Goal: Task Accomplishment & Management: Use online tool/utility

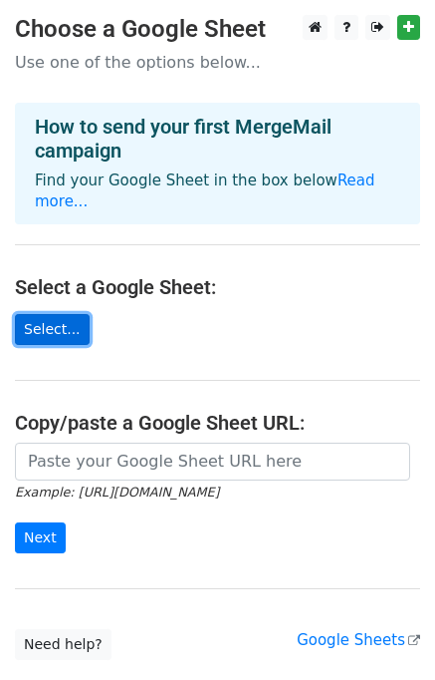
click at [33, 316] on link "Select..." at bounding box center [52, 329] width 75 height 31
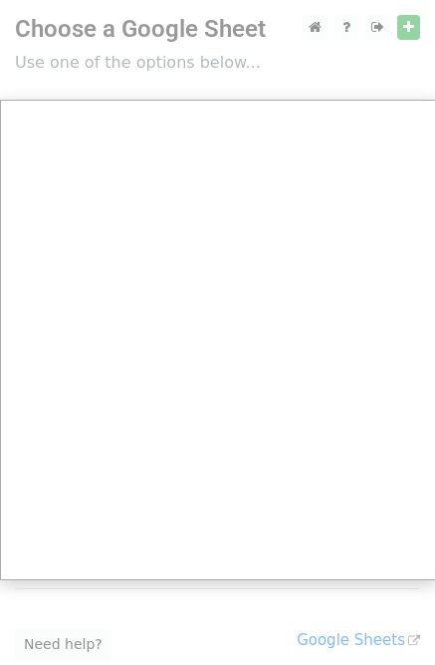
click at [407, 23] on div at bounding box center [217, 398] width 435 height 796
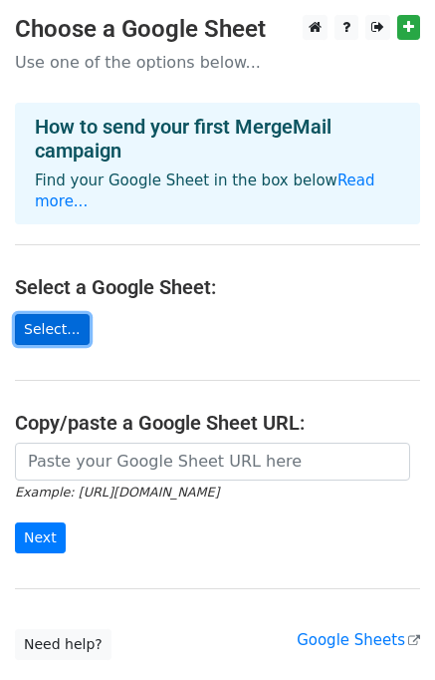
click at [53, 314] on link "Select..." at bounding box center [52, 329] width 75 height 31
click at [49, 314] on link "Select..." at bounding box center [52, 329] width 75 height 31
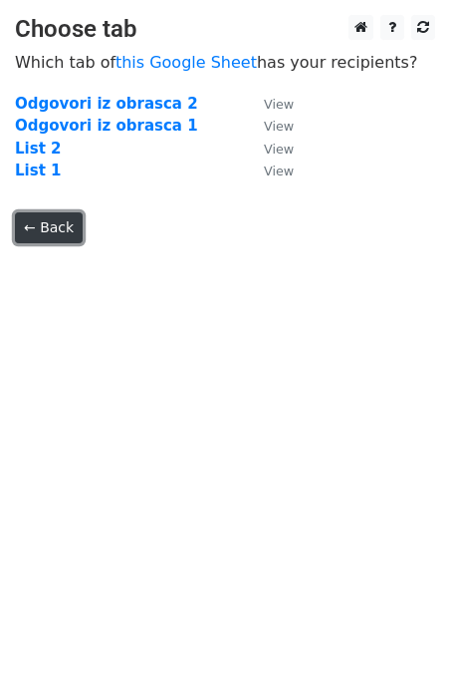
click at [25, 238] on link "← Back" at bounding box center [49, 227] width 68 height 31
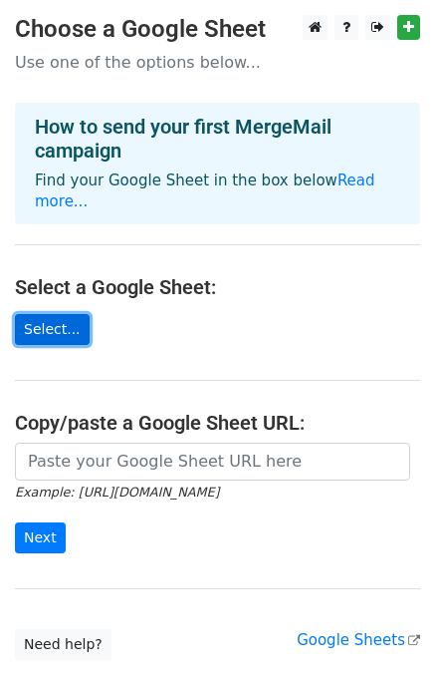
click at [48, 314] on link "Select..." at bounding box center [52, 329] width 75 height 31
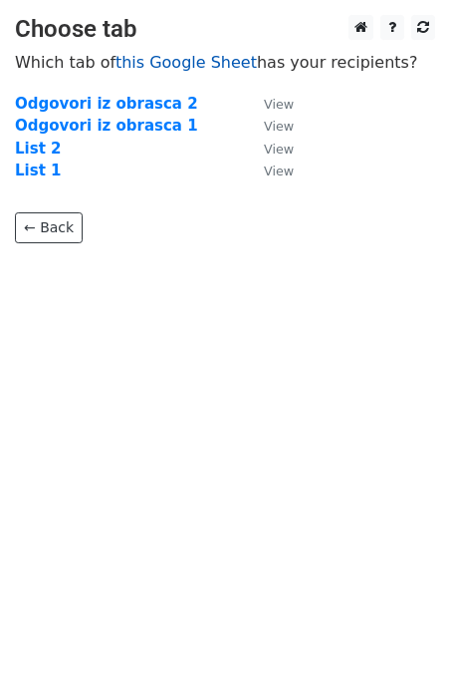
click at [178, 64] on link "this Google Sheet" at bounding box center [187, 62] width 142 height 19
click at [40, 169] on strong "List 1" at bounding box center [38, 170] width 46 height 18
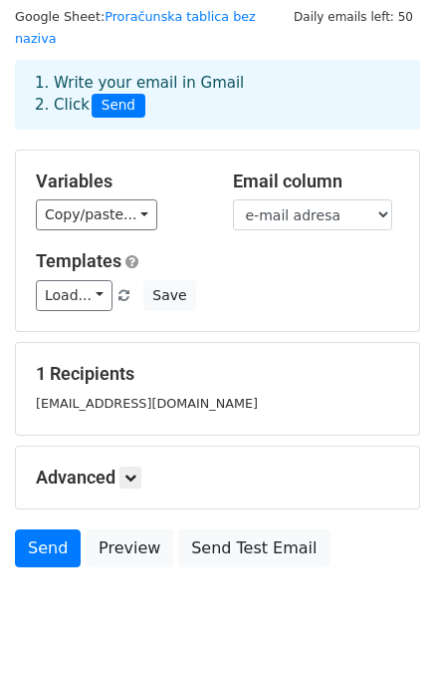
scroll to position [92, 0]
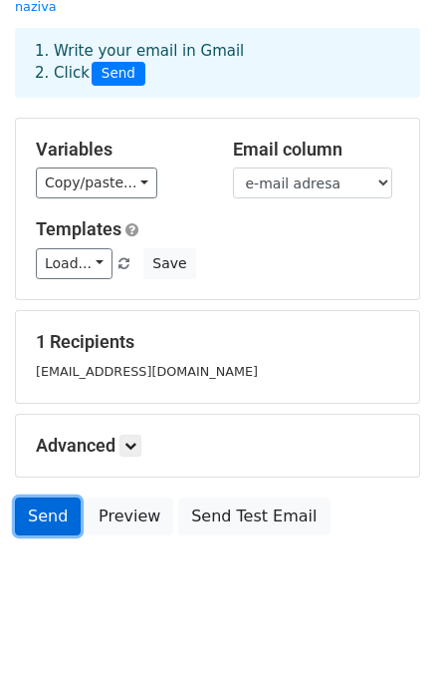
click at [20, 497] on link "Send" at bounding box center [48, 516] width 66 height 38
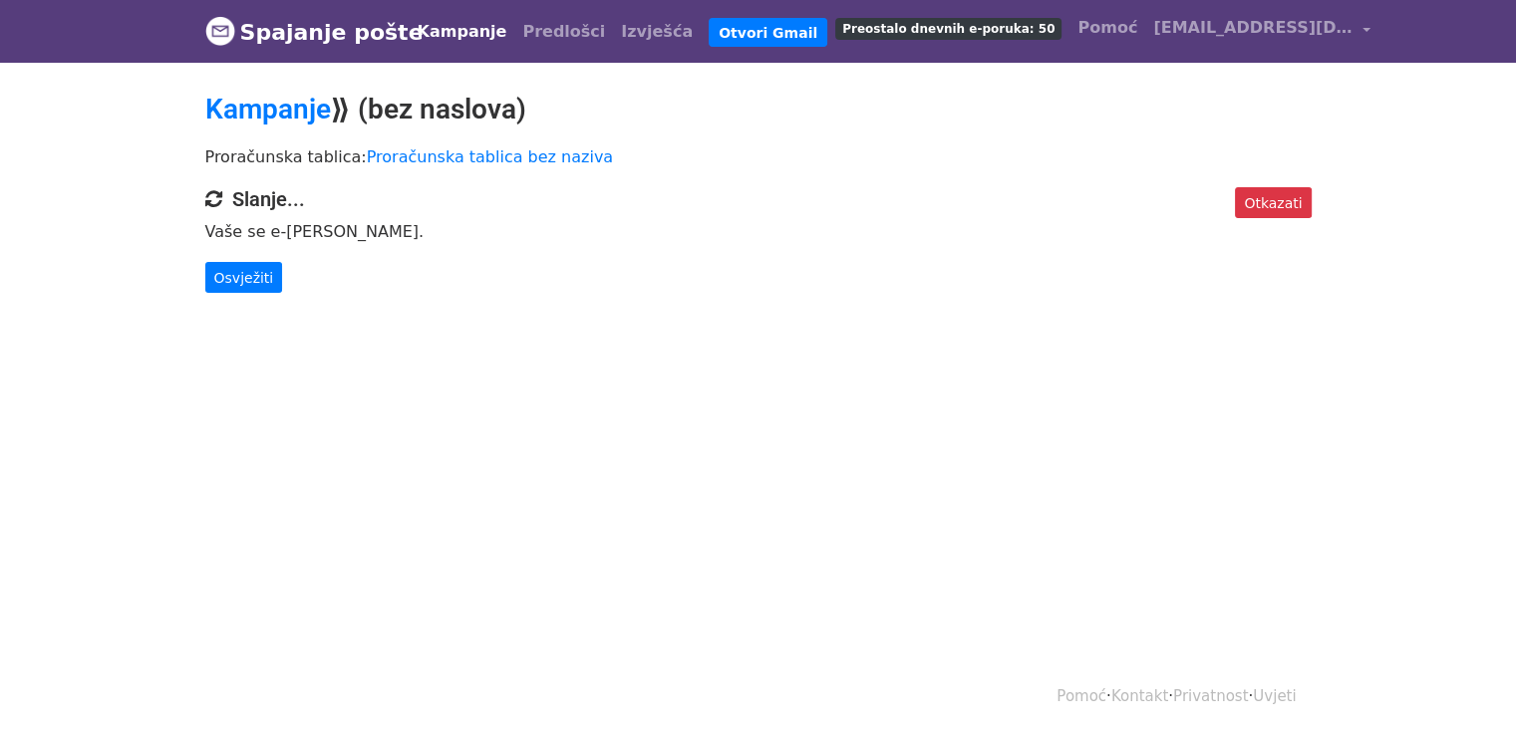
click at [211, 294] on body "Spajanje pošte [GEOGRAPHIC_DATA] Predlošci [DEMOGRAPHIC_DATA] Otvori Gmail Preo…" at bounding box center [758, 186] width 1516 height 373
click at [239, 283] on font "Osvježiti" at bounding box center [244, 277] width 60 height 16
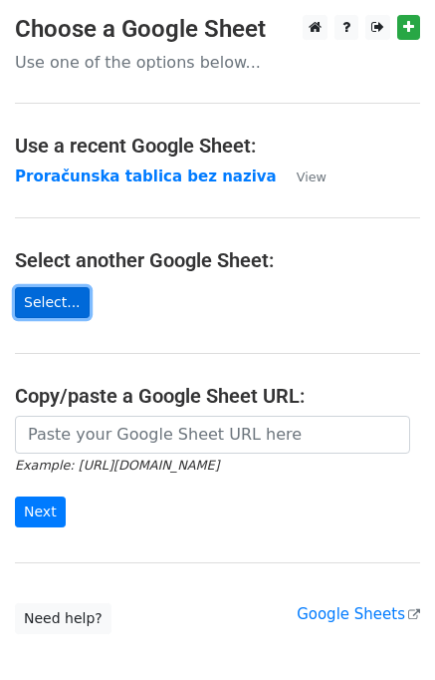
click at [46, 304] on link "Select..." at bounding box center [52, 302] width 75 height 31
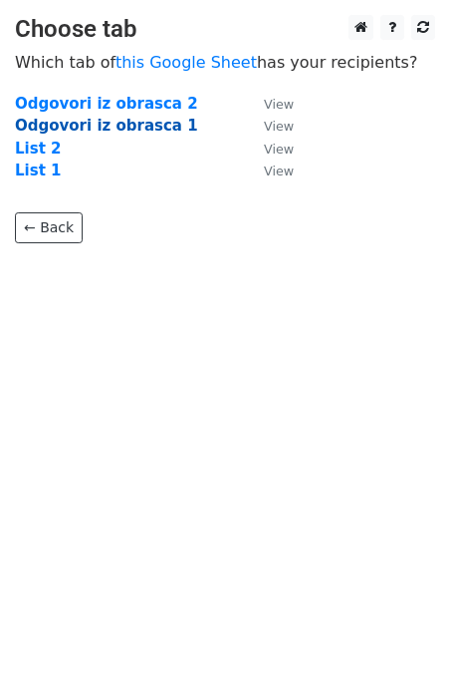
click at [58, 125] on strong "Odgovori iz obrasca 1" at bounding box center [106, 126] width 183 height 18
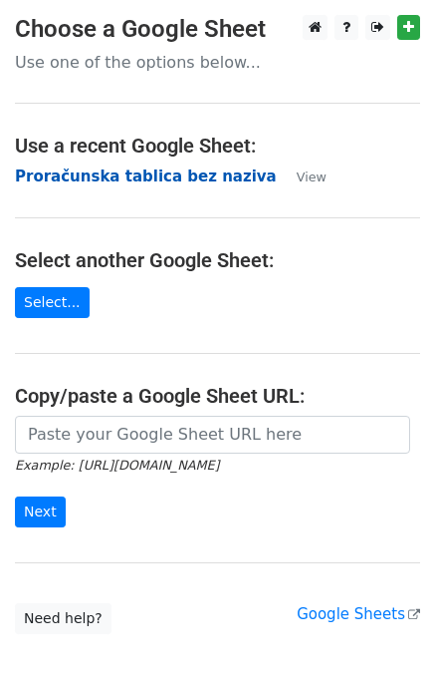
click at [154, 176] on strong "Proračunska tablica bez naziva" at bounding box center [146, 176] width 262 height 18
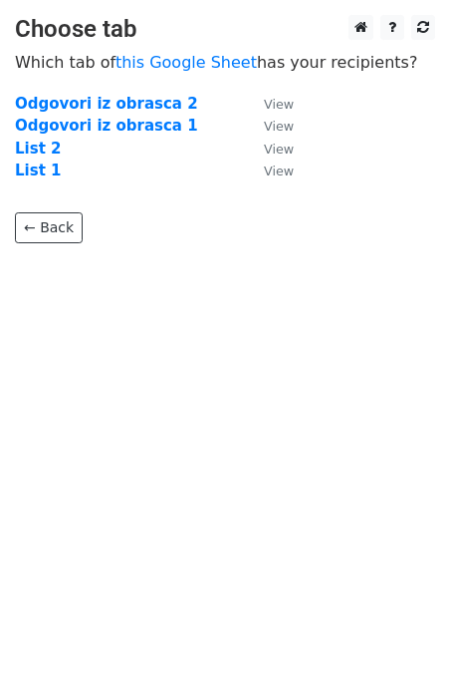
click at [88, 169] on td "List 1" at bounding box center [129, 170] width 229 height 23
click at [48, 171] on strong "List 1" at bounding box center [38, 170] width 46 height 18
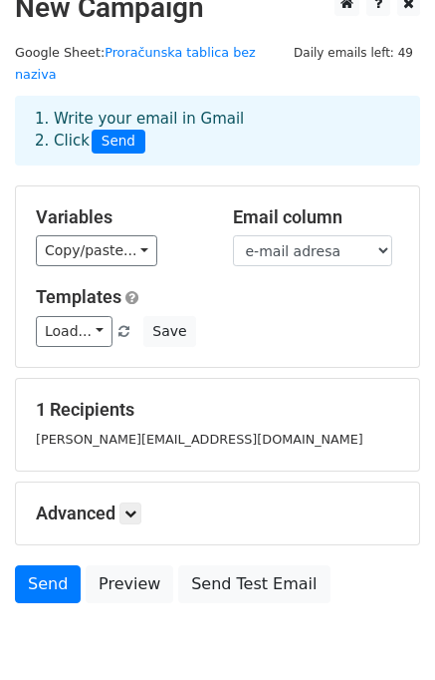
scroll to position [92, 0]
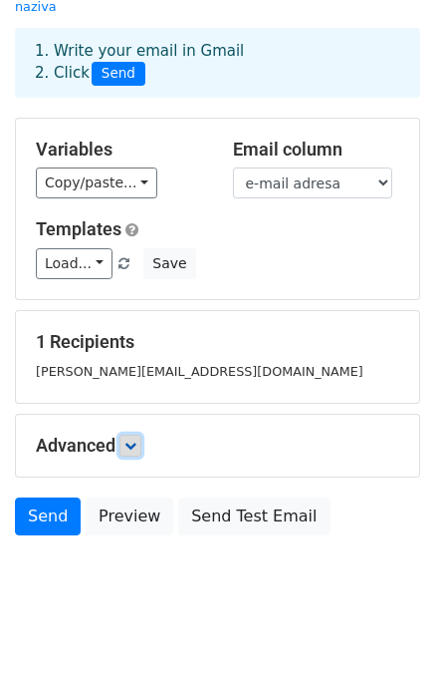
click at [133, 439] on icon at bounding box center [131, 445] width 12 height 12
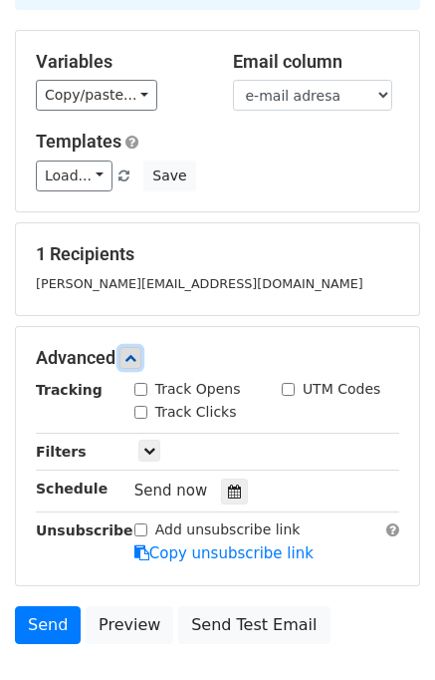
scroll to position [285, 0]
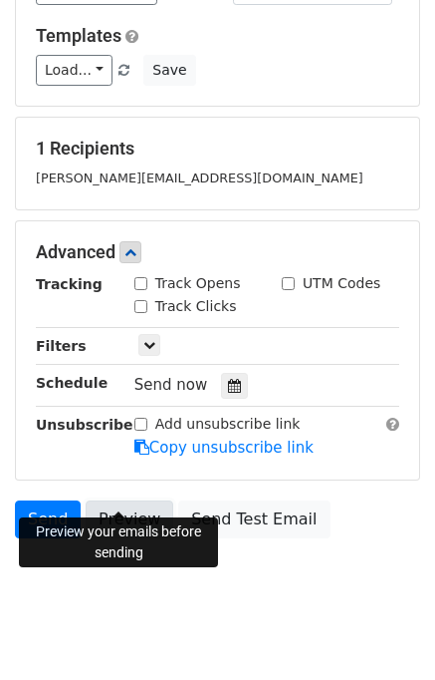
click at [144, 500] on link "Preview" at bounding box center [130, 519] width 88 height 38
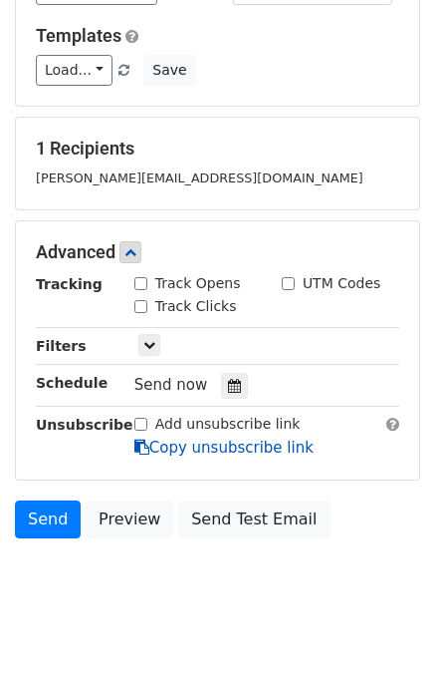
click at [238, 438] on link "Copy unsubscribe link" at bounding box center [224, 447] width 179 height 18
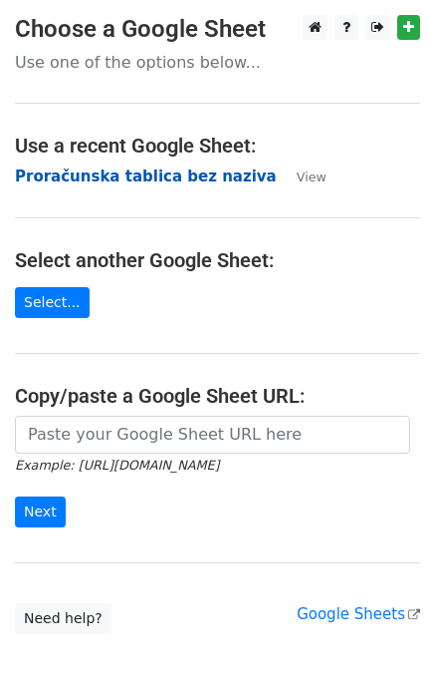
click at [124, 184] on strong "Proračunska tablica bez naziva" at bounding box center [146, 176] width 262 height 18
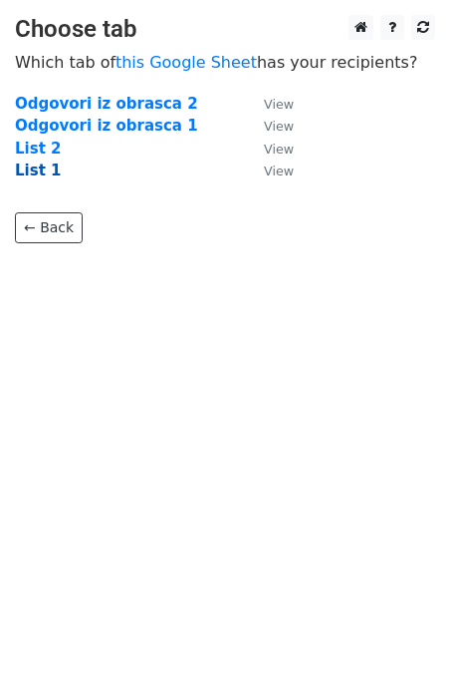
click at [36, 175] on strong "List 1" at bounding box center [38, 170] width 46 height 18
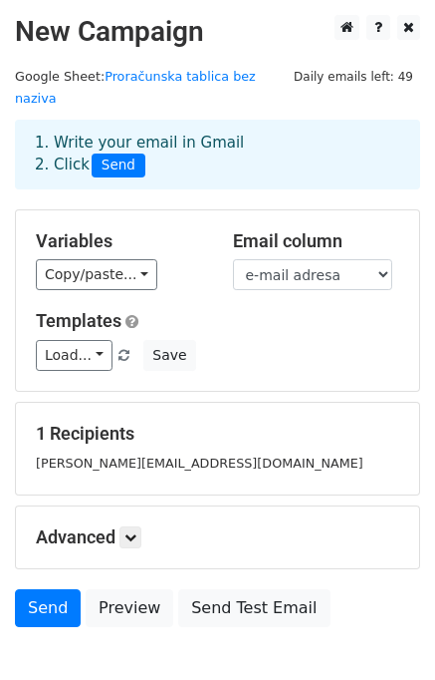
scroll to position [92, 0]
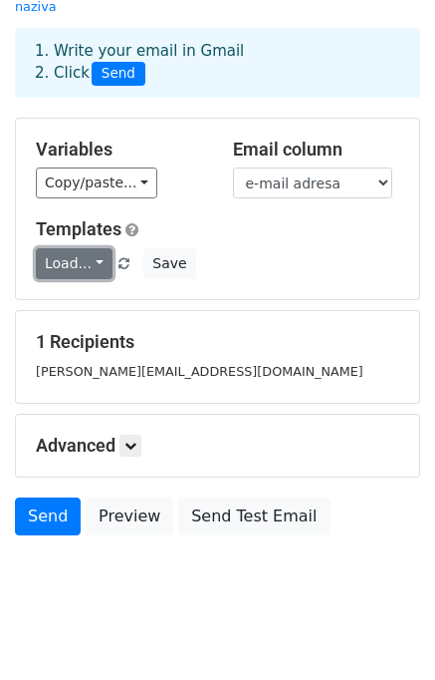
click at [88, 248] on link "Load..." at bounding box center [74, 263] width 77 height 31
click at [90, 248] on link "Load..." at bounding box center [74, 263] width 77 height 31
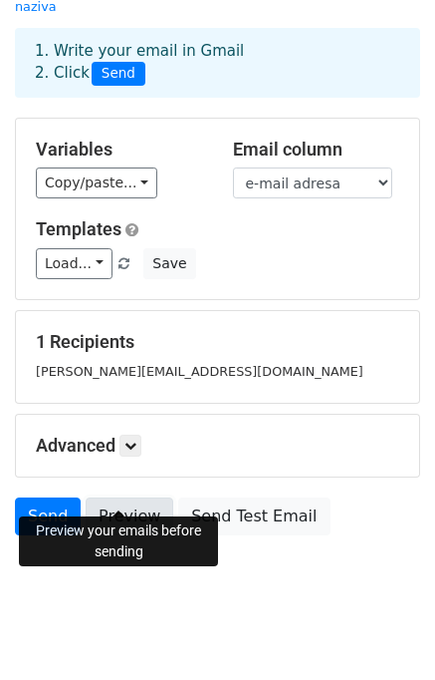
click at [128, 503] on link "Preview" at bounding box center [130, 516] width 88 height 38
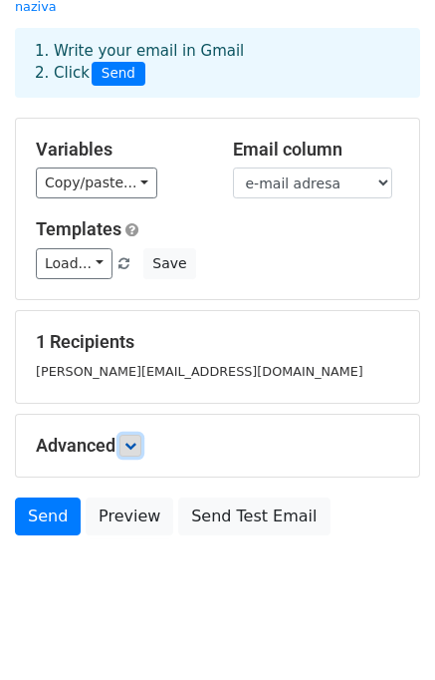
click at [127, 434] on link at bounding box center [131, 445] width 22 height 22
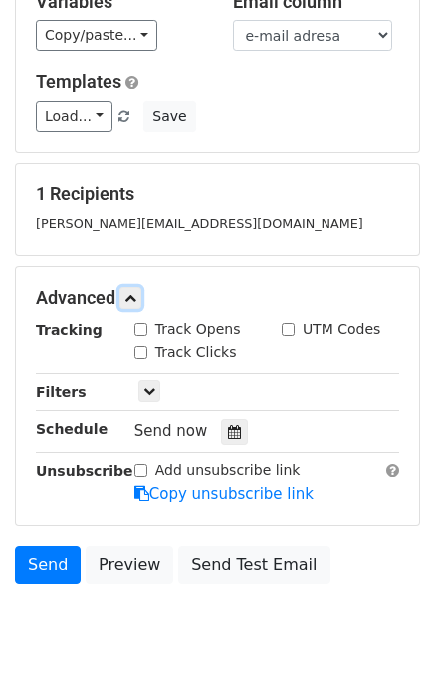
scroll to position [285, 0]
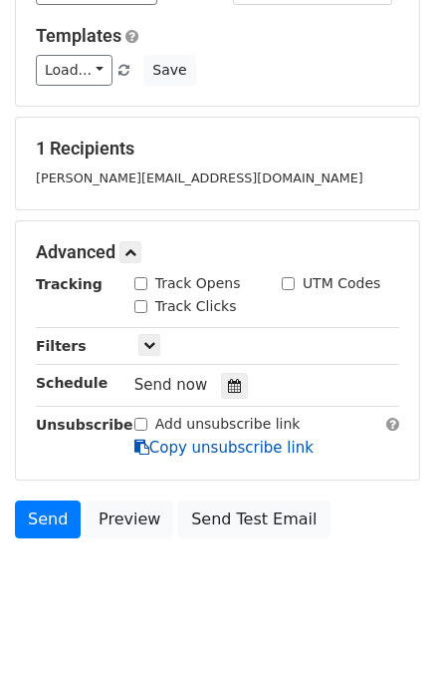
click at [215, 438] on link "Copy unsubscribe link" at bounding box center [224, 447] width 179 height 18
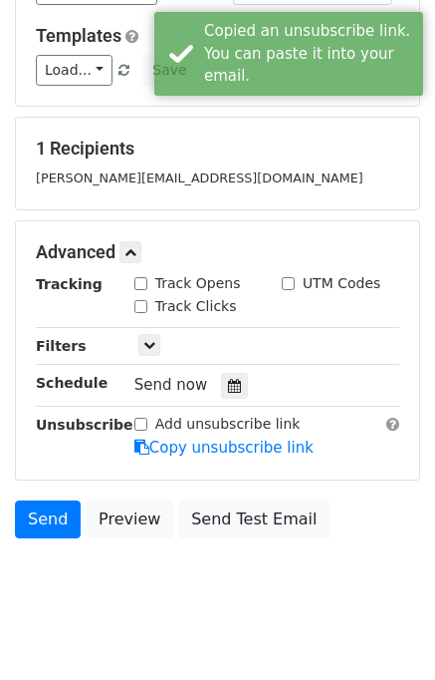
click at [143, 418] on input "Add unsubscribe link" at bounding box center [141, 424] width 13 height 13
checkbox input "true"
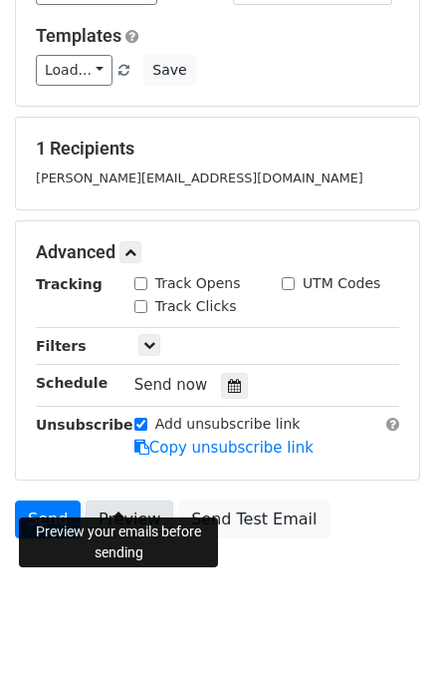
click at [130, 501] on link "Preview" at bounding box center [130, 519] width 88 height 38
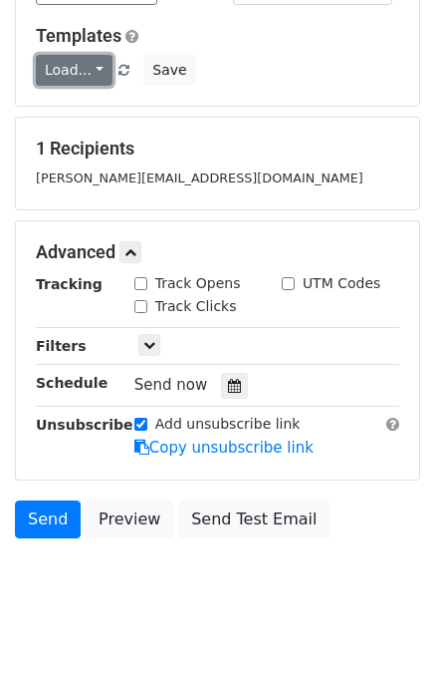
click at [93, 55] on link "Load..." at bounding box center [74, 70] width 77 height 31
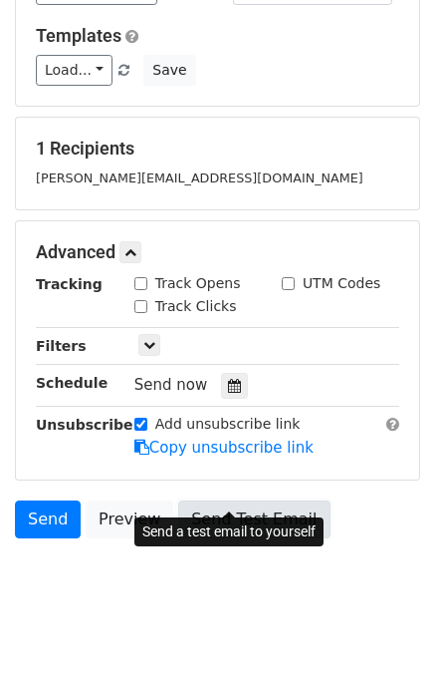
click at [227, 500] on link "Send Test Email" at bounding box center [253, 519] width 151 height 38
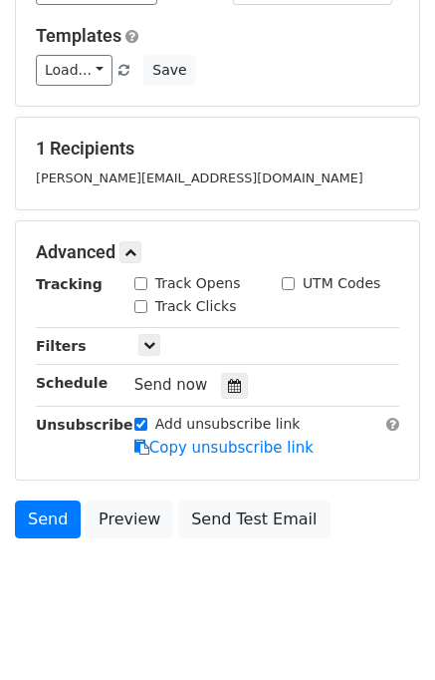
click at [137, 277] on input "Track Opens" at bounding box center [141, 283] width 13 height 13
click at [142, 277] on input "Track Opens" at bounding box center [141, 283] width 13 height 13
checkbox input "false"
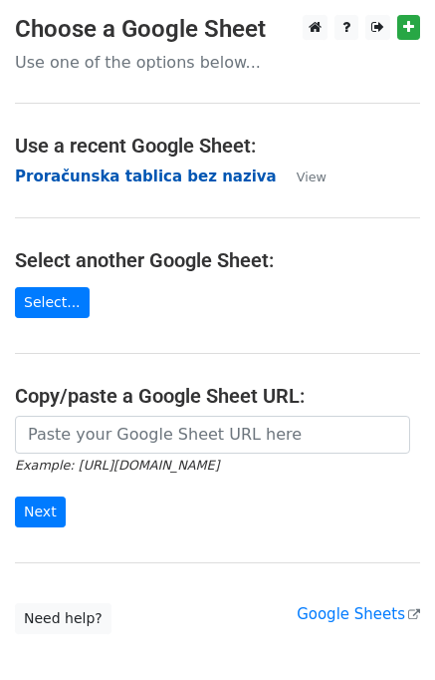
click at [146, 177] on strong "Proračunska tablica bez naziva" at bounding box center [146, 176] width 262 height 18
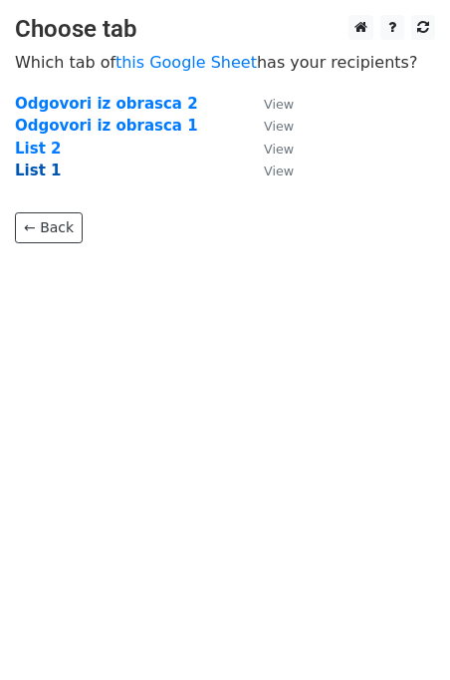
click at [42, 171] on strong "List 1" at bounding box center [38, 170] width 46 height 18
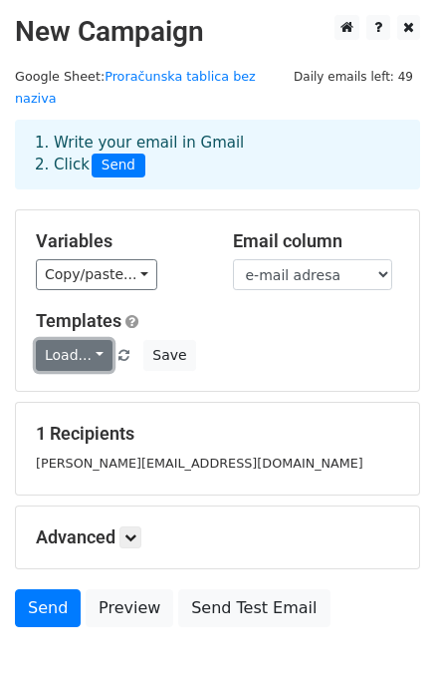
click at [101, 340] on link "Load..." at bounding box center [74, 355] width 77 height 31
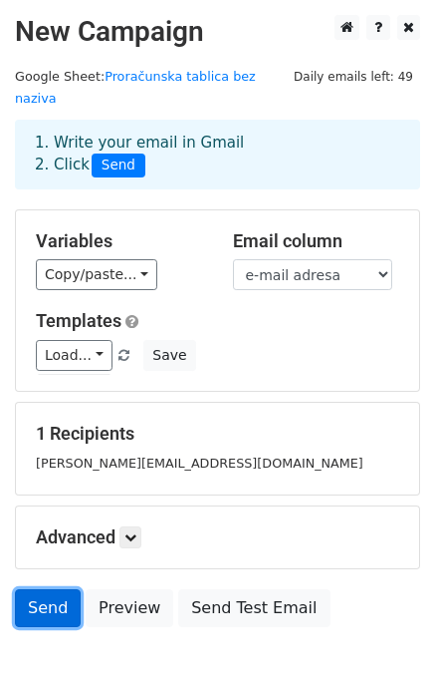
click at [36, 589] on link "Send" at bounding box center [48, 608] width 66 height 38
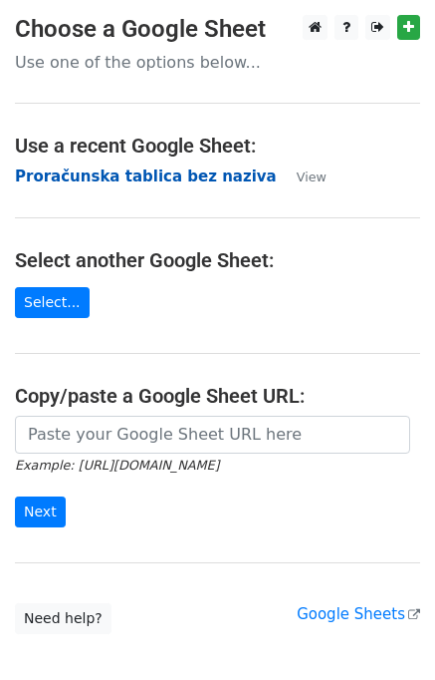
click at [181, 183] on strong "Proračunska tablica bez naziva" at bounding box center [146, 176] width 262 height 18
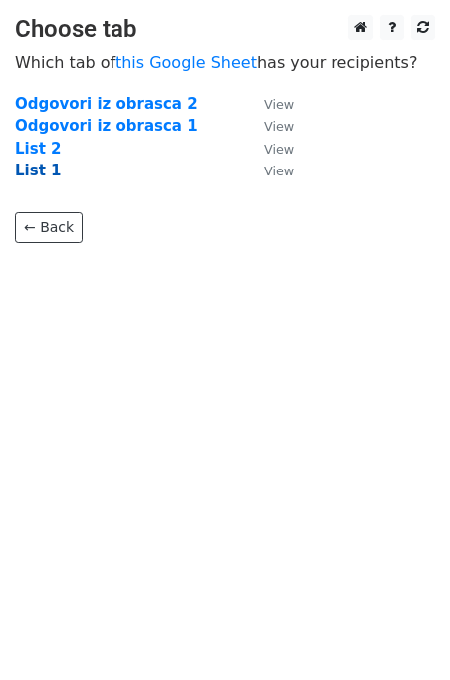
click at [42, 171] on strong "List 1" at bounding box center [38, 170] width 46 height 18
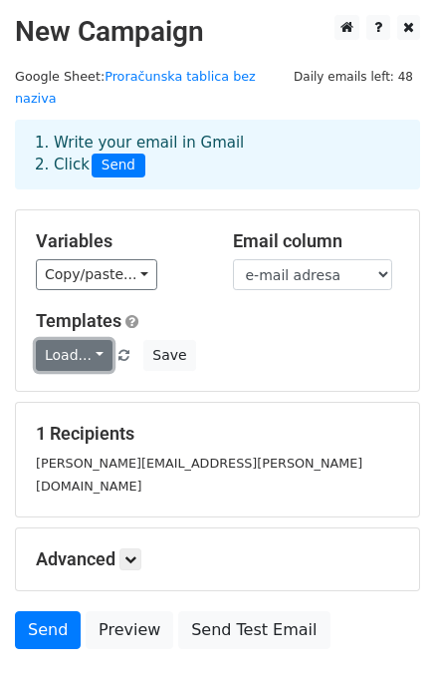
click at [93, 340] on link "Load..." at bounding box center [74, 355] width 77 height 31
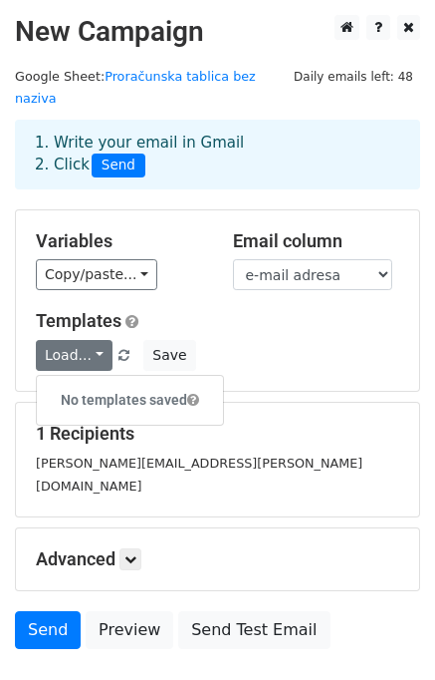
click at [278, 316] on div "Templates Load... No templates saved Save" at bounding box center [218, 340] width 394 height 61
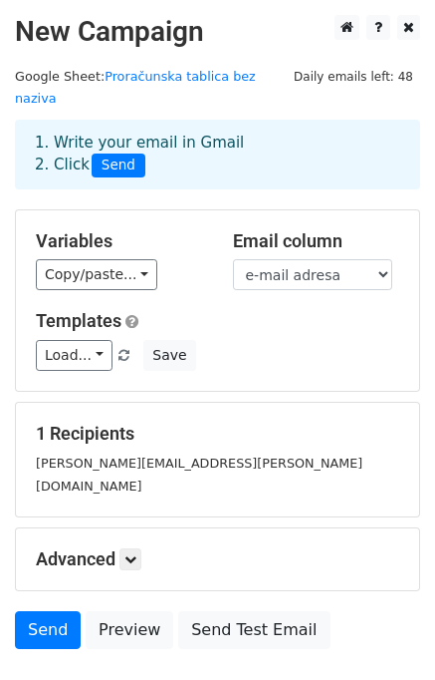
scroll to position [92, 0]
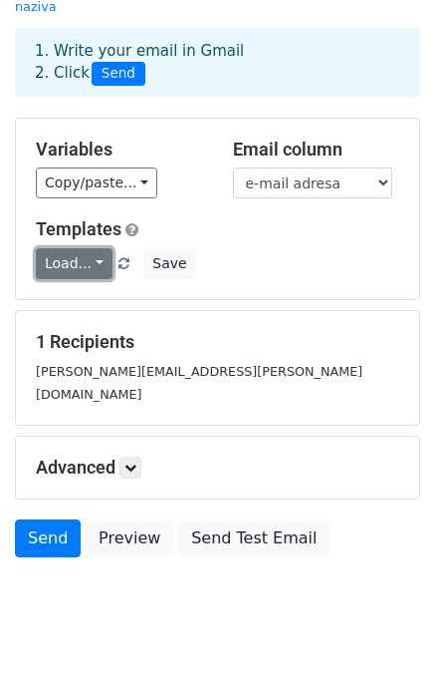
click at [82, 248] on link "Load..." at bounding box center [74, 263] width 77 height 31
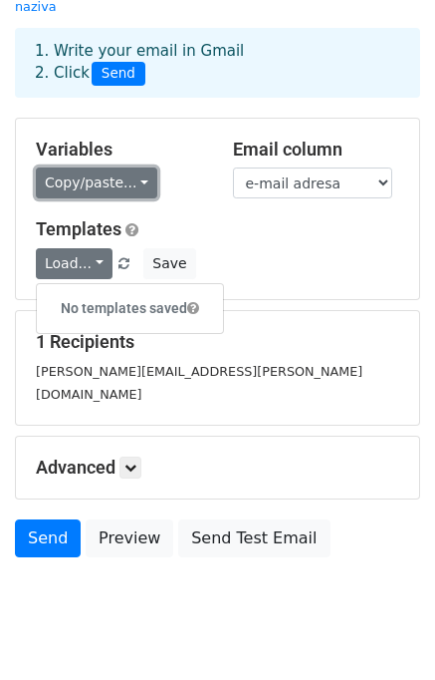
click at [133, 167] on link "Copy/paste..." at bounding box center [97, 182] width 122 height 31
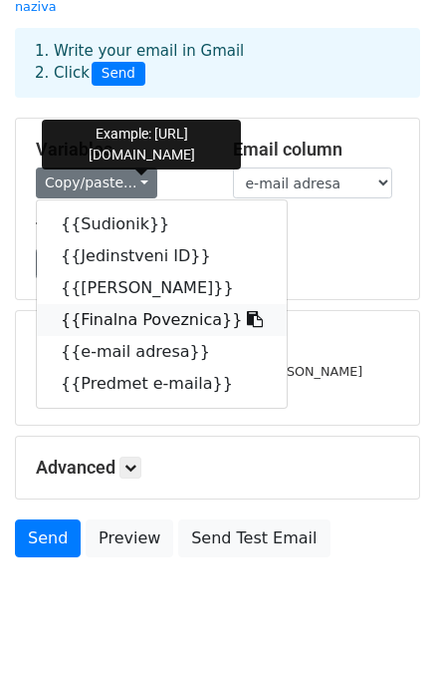
click at [132, 304] on link "{{Finalna Poveznica}}" at bounding box center [162, 320] width 250 height 32
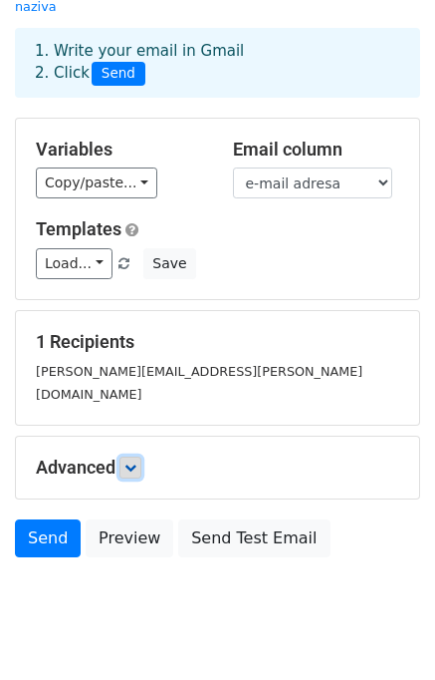
click at [137, 461] on icon at bounding box center [131, 467] width 12 height 12
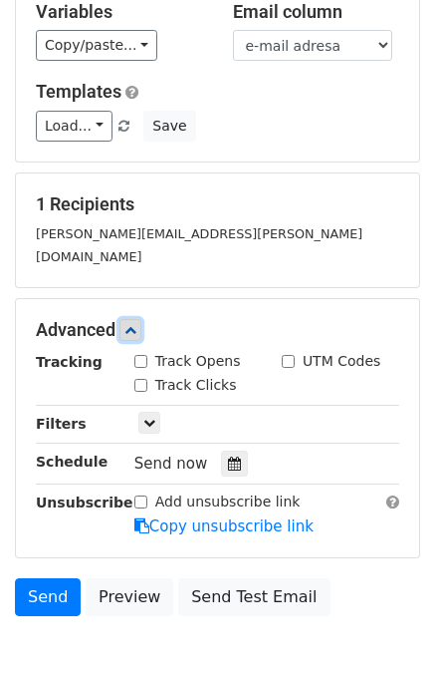
scroll to position [86, 0]
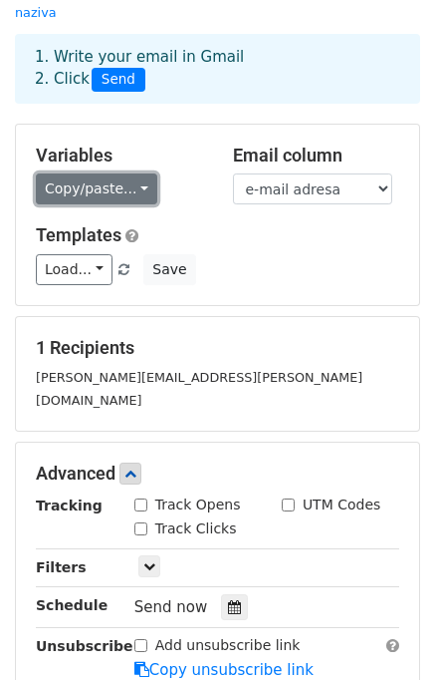
click at [140, 173] on link "Copy/paste..." at bounding box center [97, 188] width 122 height 31
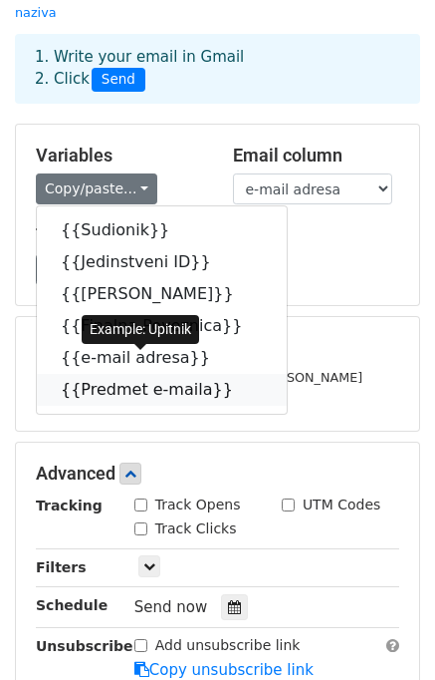
click at [238, 381] on icon at bounding box center [246, 389] width 16 height 16
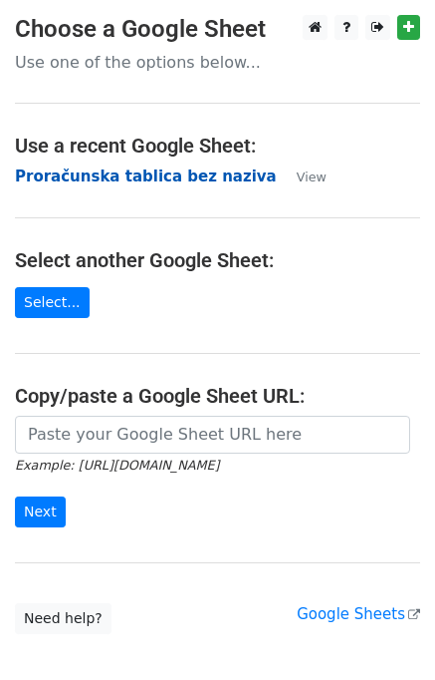
click at [121, 180] on strong "Proračunska tablica bez naziva" at bounding box center [146, 176] width 262 height 18
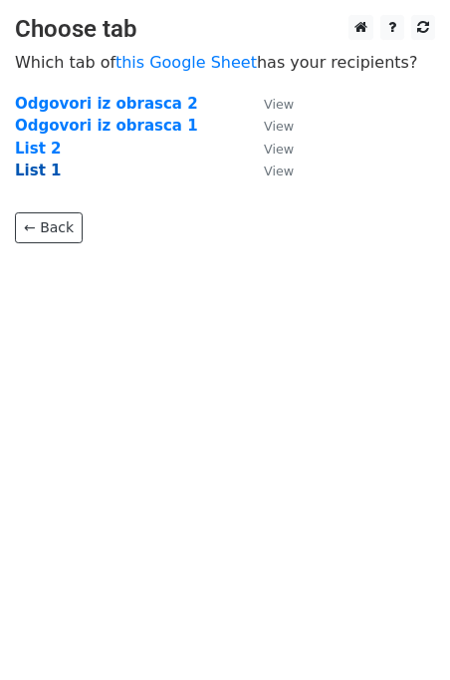
click at [44, 172] on strong "List 1" at bounding box center [38, 170] width 46 height 18
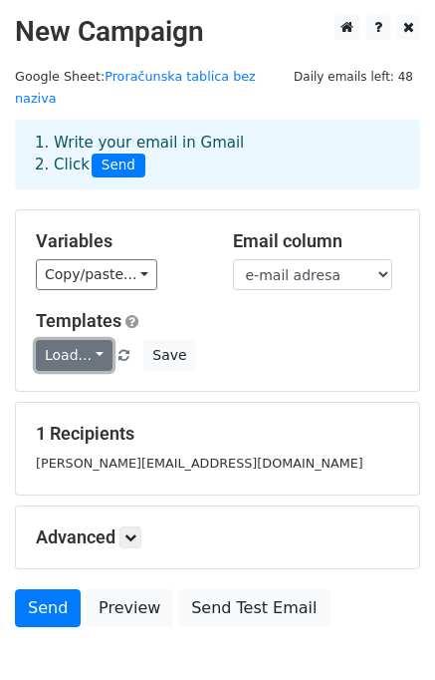
click at [88, 340] on link "Load..." at bounding box center [74, 355] width 77 height 31
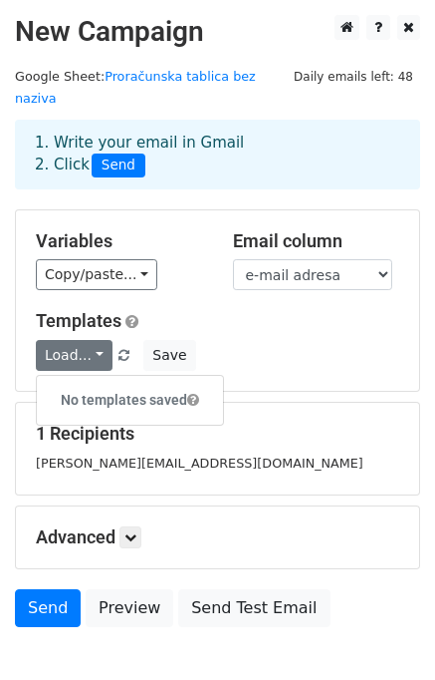
click at [193, 392] on link at bounding box center [193, 400] width 12 height 16
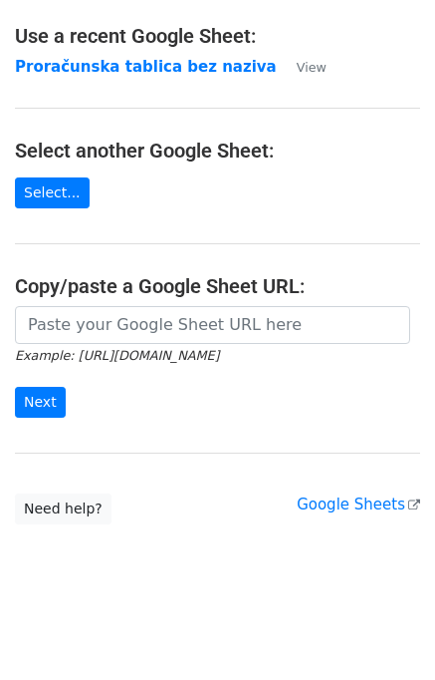
scroll to position [111, 0]
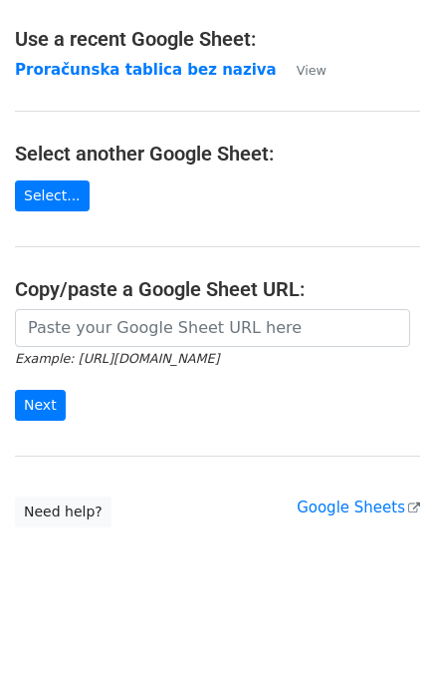
scroll to position [111, 0]
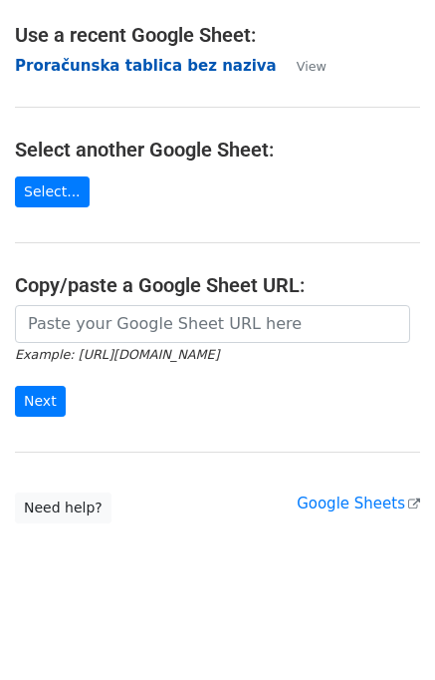
click at [109, 70] on strong "Proračunska tablica bez naziva" at bounding box center [146, 66] width 262 height 18
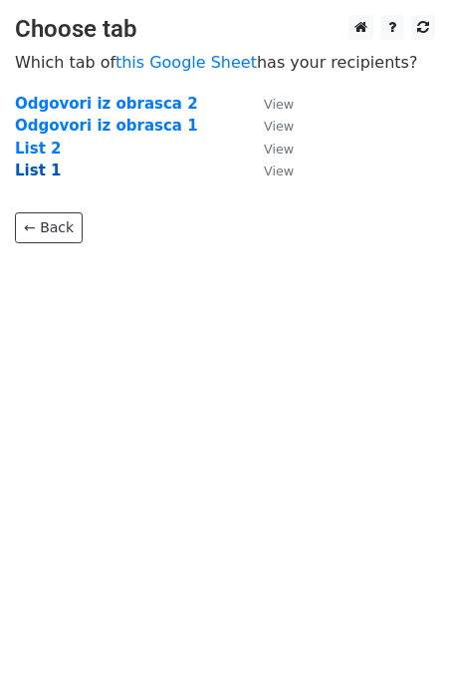
click at [36, 169] on strong "List 1" at bounding box center [38, 170] width 46 height 18
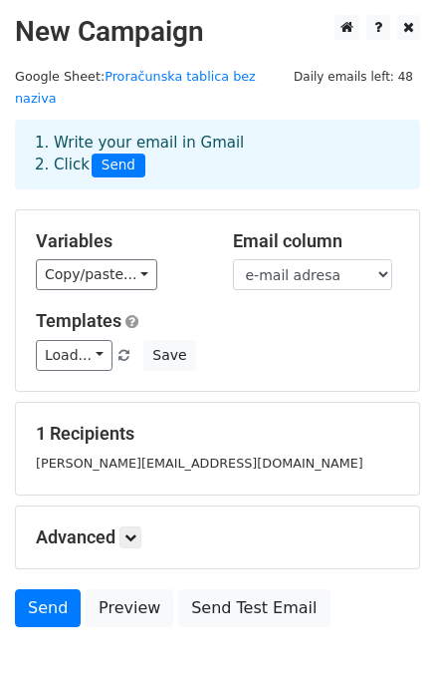
scroll to position [92, 0]
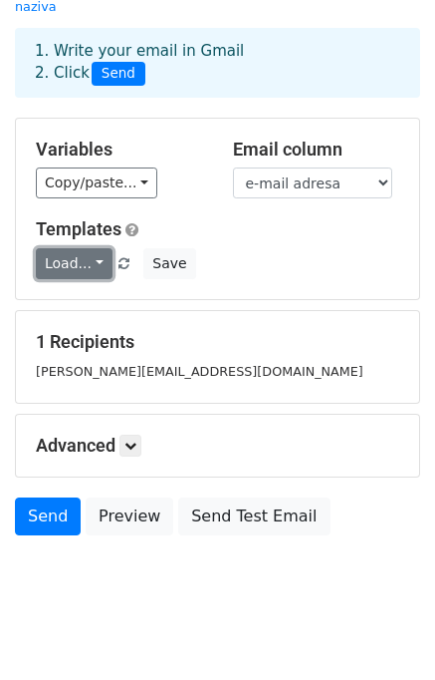
click at [68, 248] on link "Load..." at bounding box center [74, 263] width 77 height 31
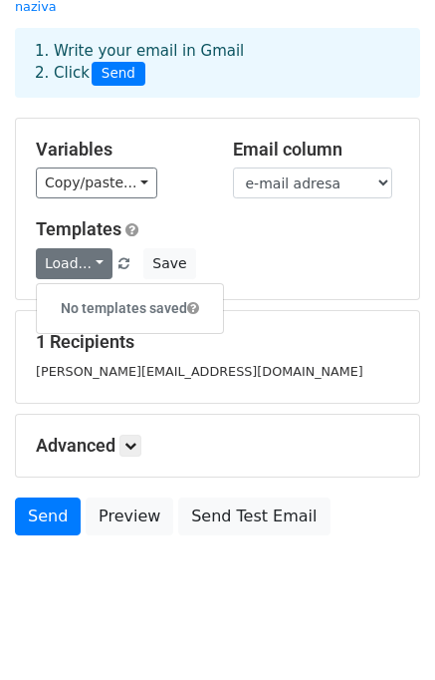
click at [103, 292] on h6 "No templates saved" at bounding box center [130, 308] width 186 height 33
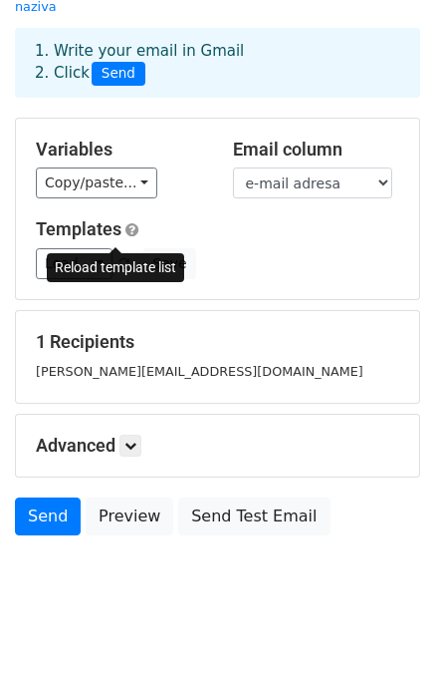
click at [119, 258] on span at bounding box center [124, 264] width 11 height 13
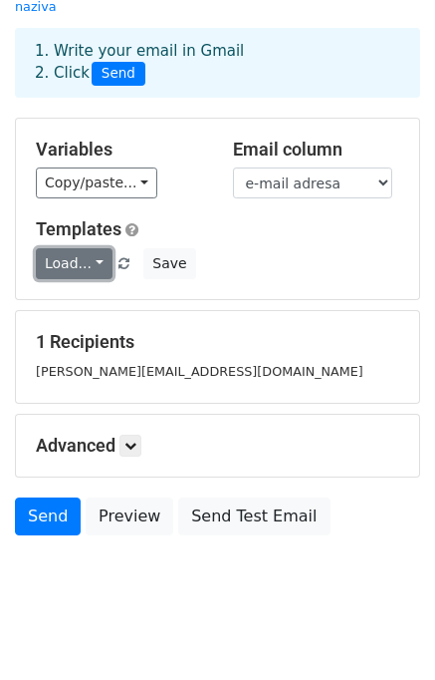
click at [77, 248] on link "Load..." at bounding box center [74, 263] width 77 height 31
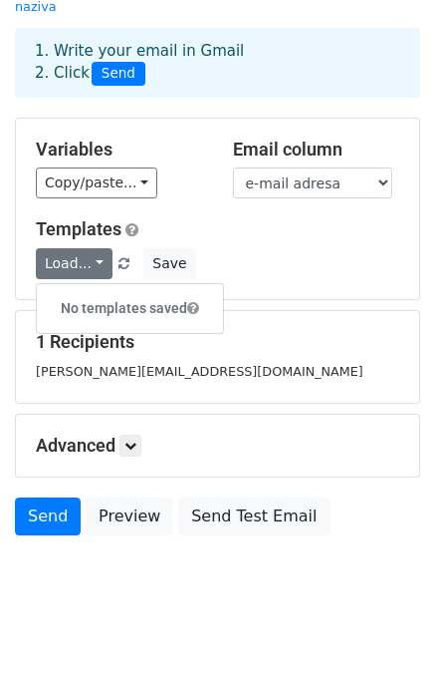
click at [263, 218] on h5 "Templates" at bounding box center [218, 229] width 364 height 22
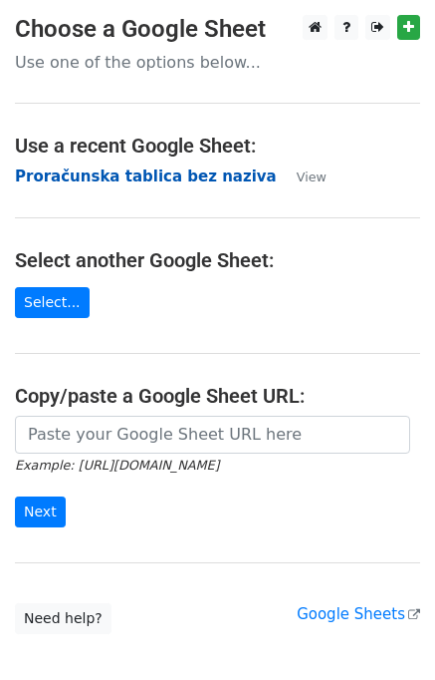
click at [89, 182] on strong "Proračunska tablica bez naziva" at bounding box center [146, 176] width 262 height 18
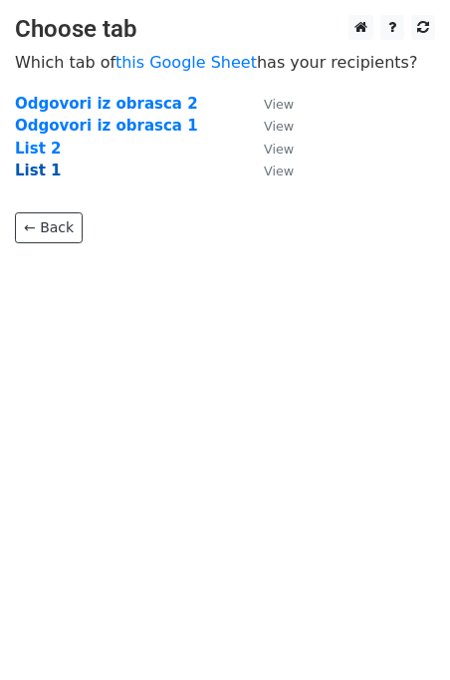
click at [38, 170] on strong "List 1" at bounding box center [38, 170] width 46 height 18
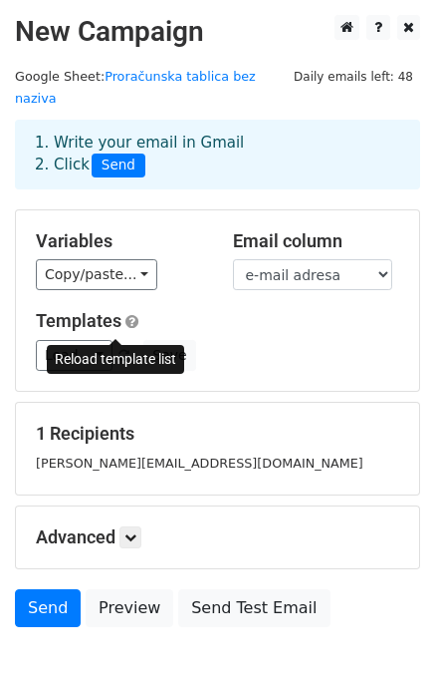
click at [119, 350] on span at bounding box center [124, 356] width 11 height 13
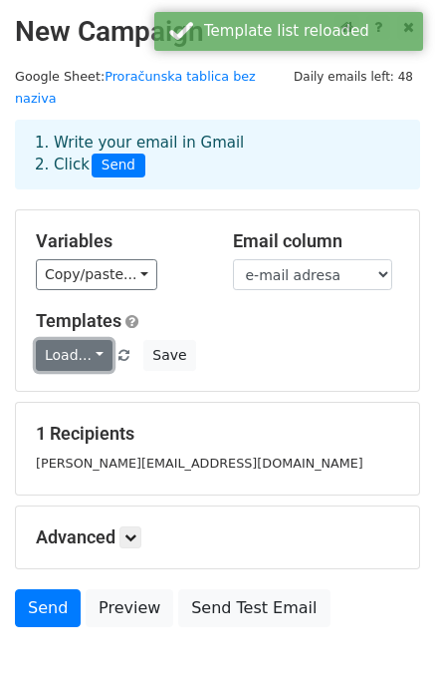
click at [84, 340] on link "Load..." at bounding box center [74, 355] width 77 height 31
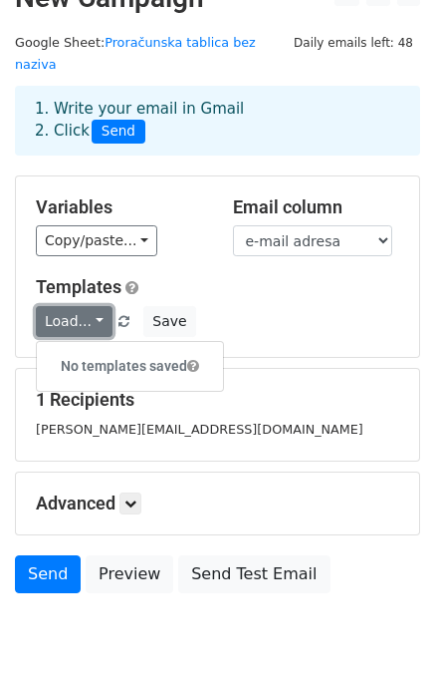
scroll to position [92, 0]
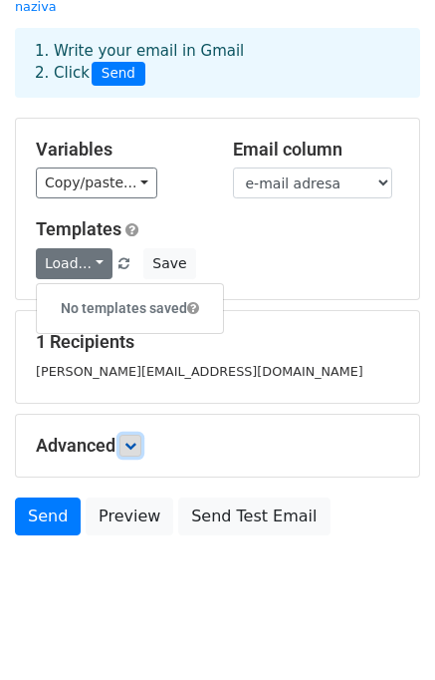
click at [136, 439] on icon at bounding box center [131, 445] width 12 height 12
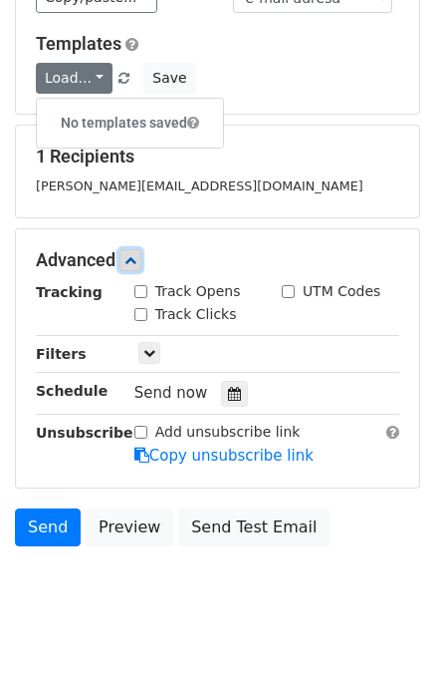
scroll to position [285, 0]
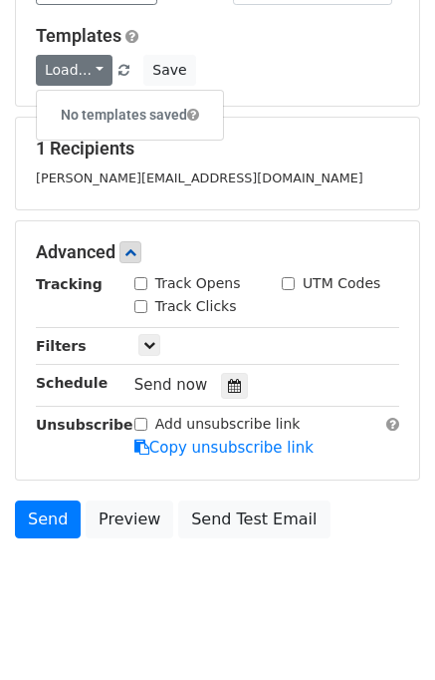
click at [140, 300] on input "Track Clicks" at bounding box center [141, 306] width 13 height 13
checkbox input "true"
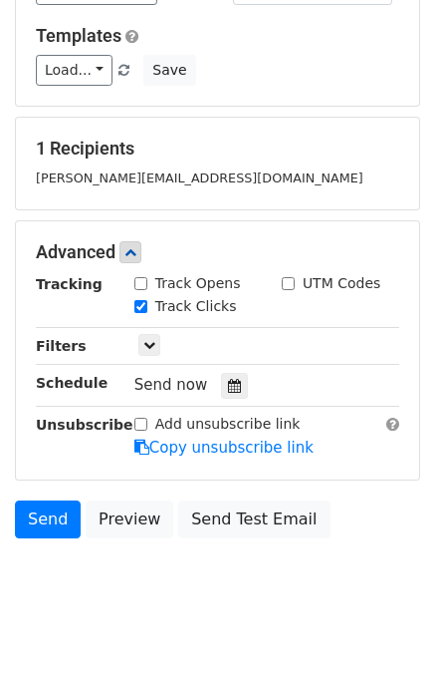
click at [141, 277] on input "Track Opens" at bounding box center [141, 283] width 13 height 13
checkbox input "true"
click at [286, 277] on input "UTM Codes" at bounding box center [288, 283] width 13 height 13
checkbox input "true"
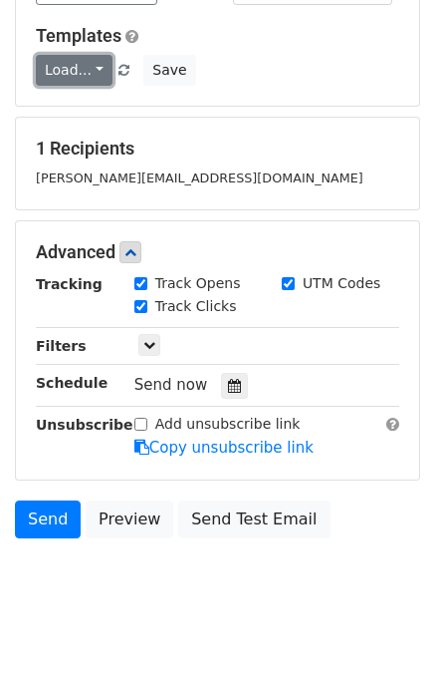
click at [94, 55] on link "Load..." at bounding box center [74, 70] width 77 height 31
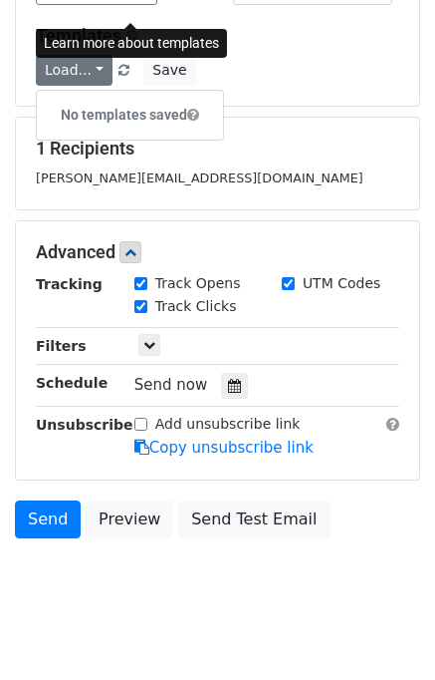
click at [132, 29] on span at bounding box center [132, 36] width 13 height 15
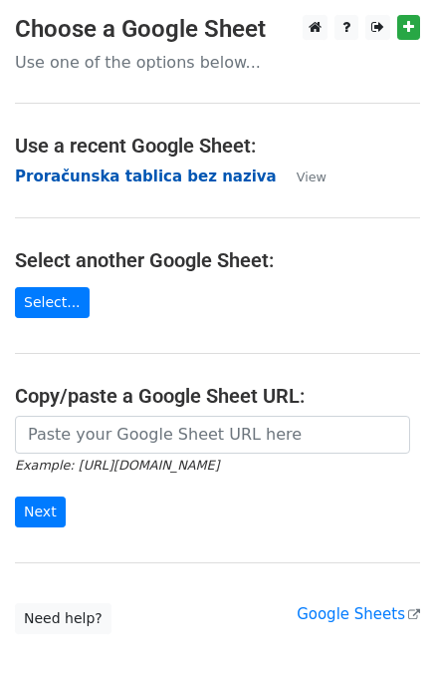
click at [120, 176] on strong "Proračunska tablica bez naziva" at bounding box center [146, 176] width 262 height 18
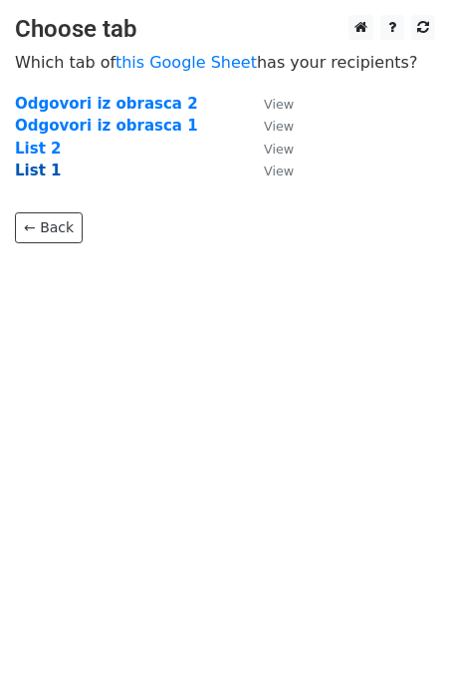
click at [41, 172] on strong "List 1" at bounding box center [38, 170] width 46 height 18
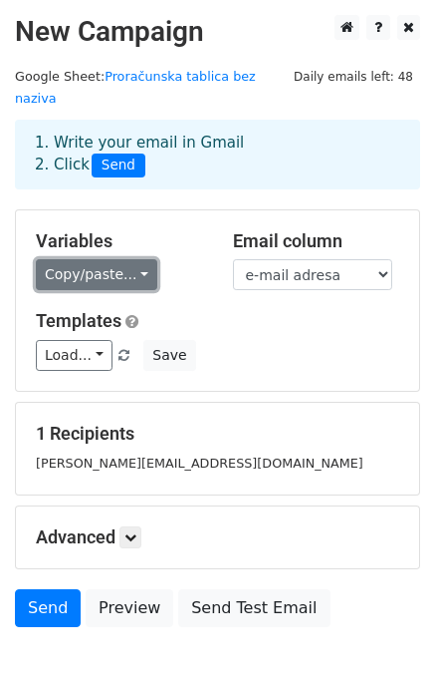
click at [132, 259] on link "Copy/paste..." at bounding box center [97, 274] width 122 height 31
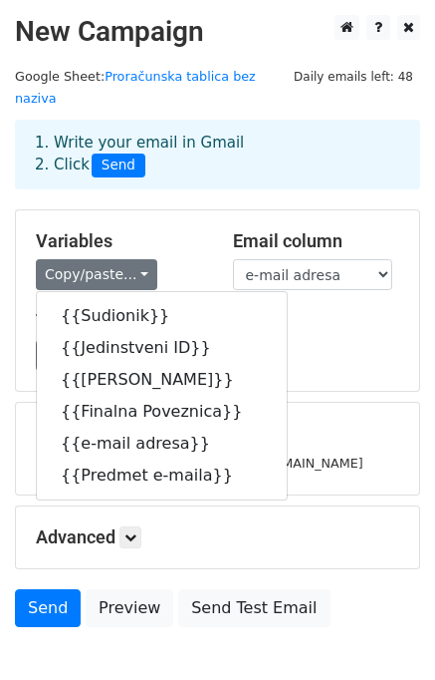
click at [288, 340] on div "Load... No templates saved Save" at bounding box center [218, 355] width 394 height 31
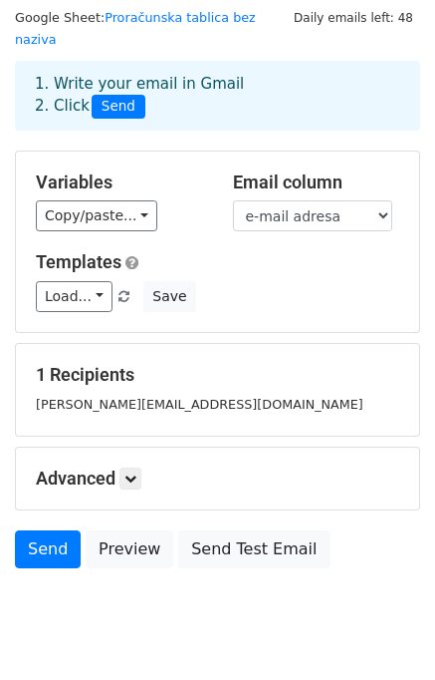
scroll to position [92, 0]
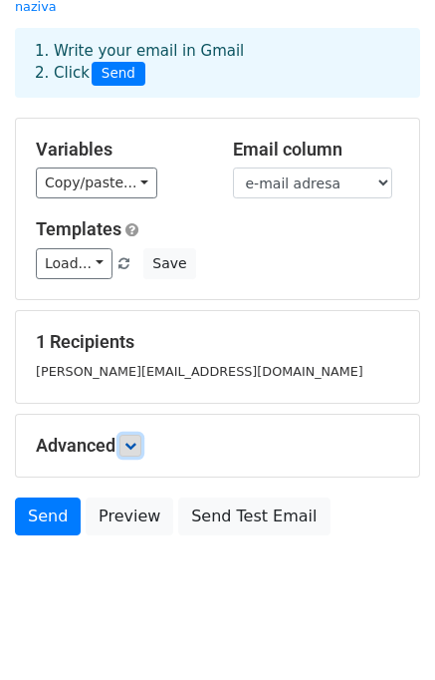
click at [135, 439] on icon at bounding box center [131, 445] width 12 height 12
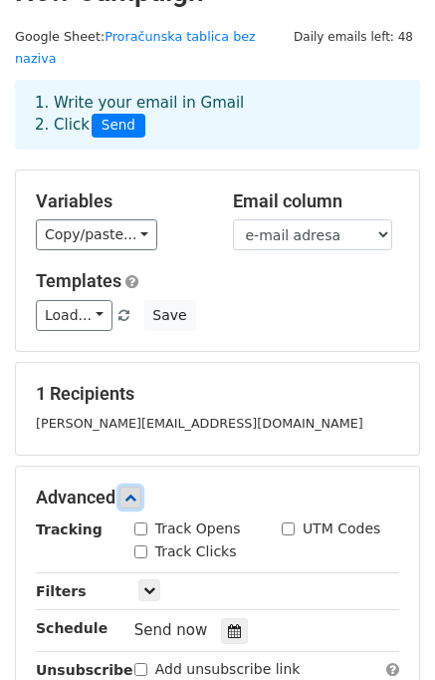
scroll to position [0, 0]
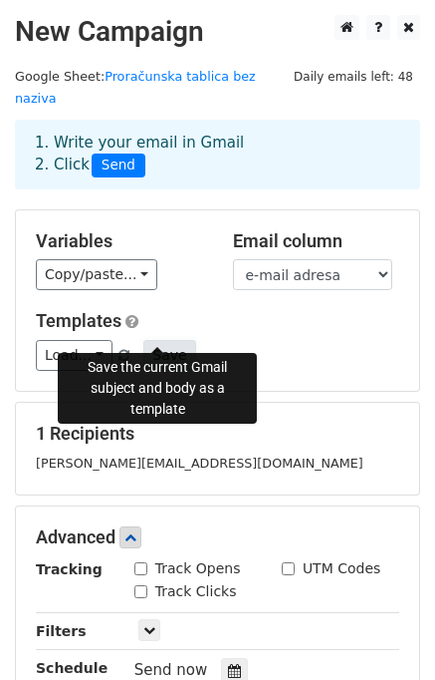
click at [168, 340] on button "Save" at bounding box center [170, 355] width 52 height 31
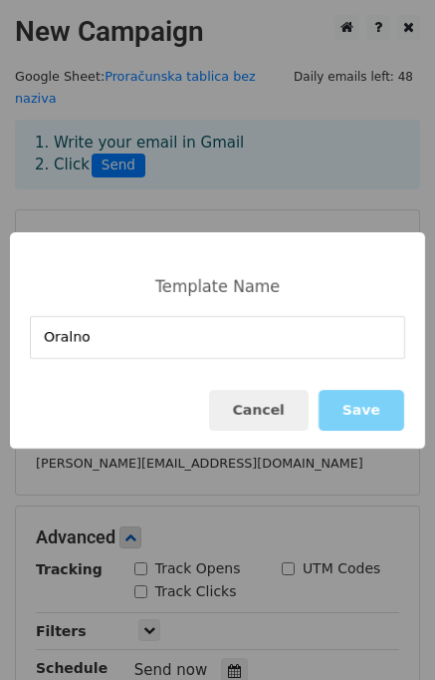
type input "Oralno"
click at [99, 390] on div "Cancel Save" at bounding box center [218, 410] width 416 height 77
click at [374, 427] on button "Save" at bounding box center [362, 410] width 86 height 41
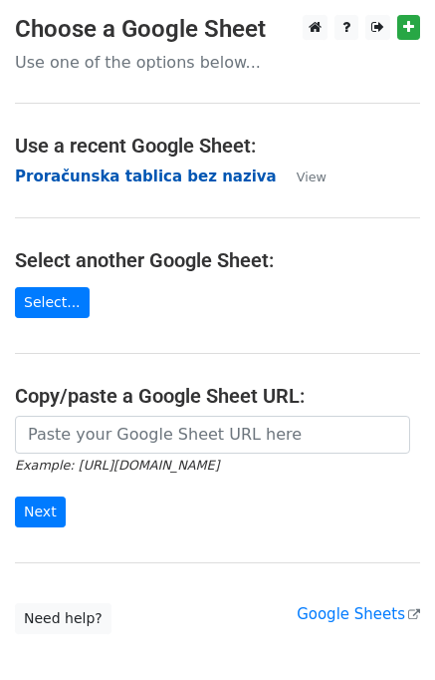
click at [88, 168] on strong "Proračunska tablica bez naziva" at bounding box center [146, 176] width 262 height 18
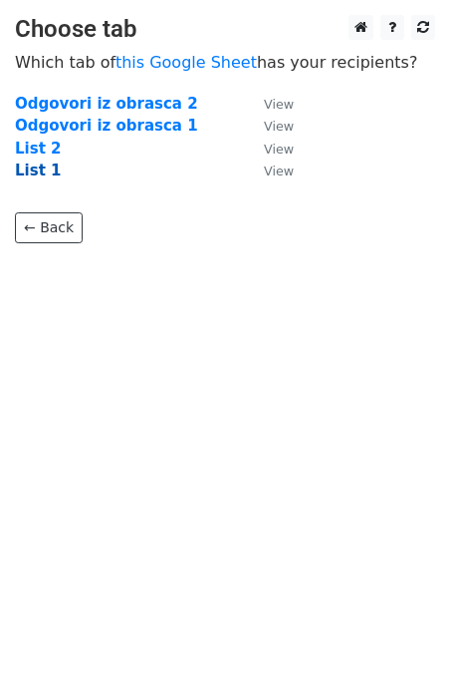
click at [44, 176] on strong "List 1" at bounding box center [38, 170] width 46 height 18
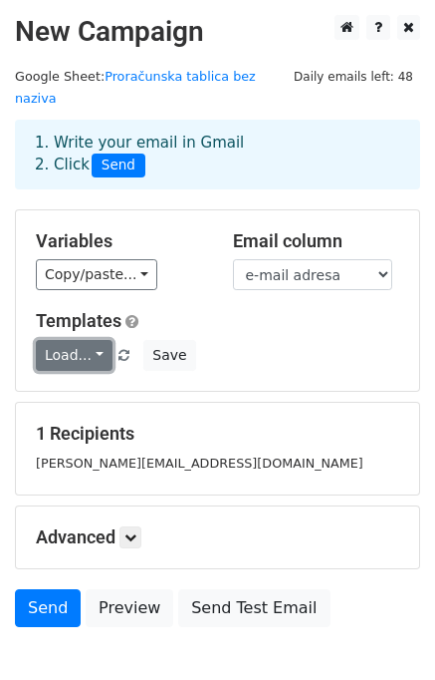
click at [48, 340] on link "Load..." at bounding box center [74, 355] width 77 height 31
click at [97, 384] on link "Oralno" at bounding box center [115, 400] width 157 height 32
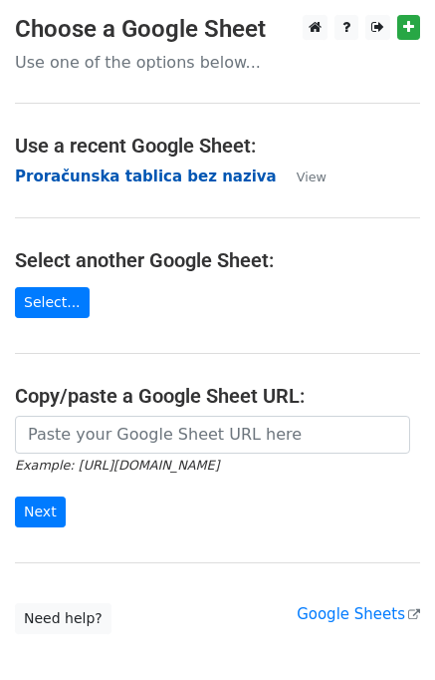
click at [70, 167] on strong "Proračunska tablica bez naziva" at bounding box center [146, 176] width 262 height 18
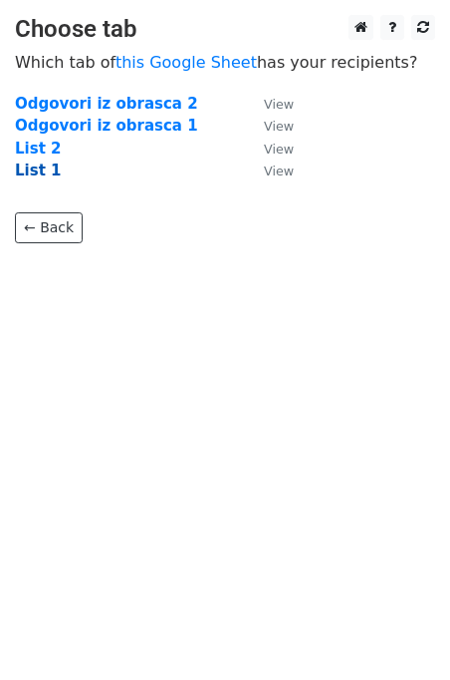
click at [37, 165] on strong "List 1" at bounding box center [38, 170] width 46 height 18
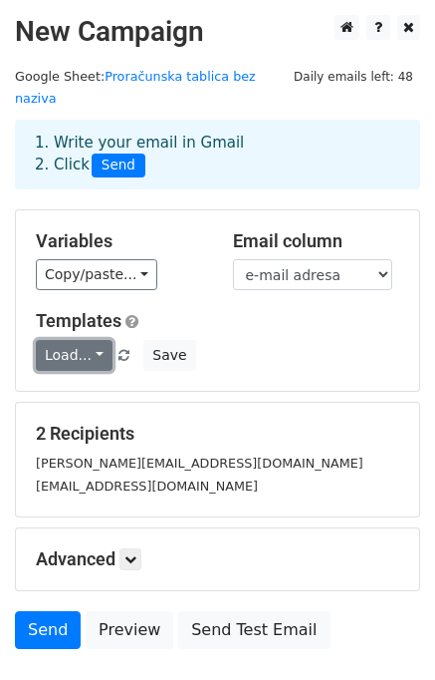
click at [75, 340] on link "Load..." at bounding box center [74, 355] width 77 height 31
click at [80, 384] on link "Oralno" at bounding box center [115, 400] width 157 height 32
